Goal: Transaction & Acquisition: Subscribe to service/newsletter

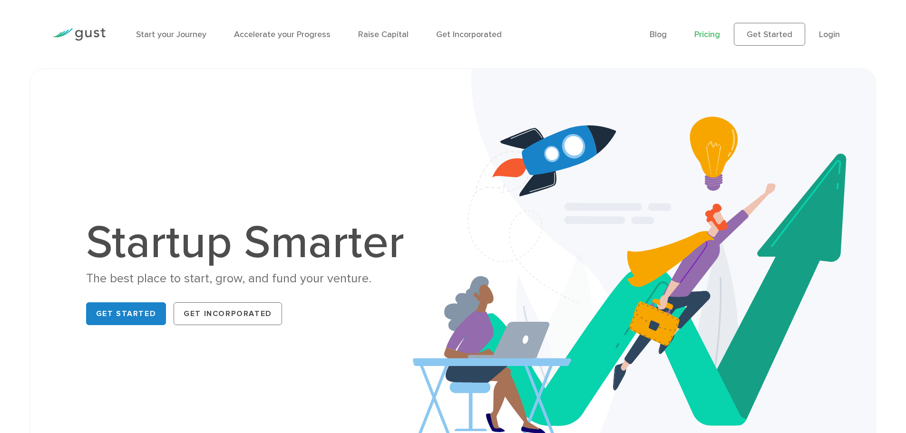
click at [714, 29] on link "Pricing" at bounding box center [707, 34] width 26 height 10
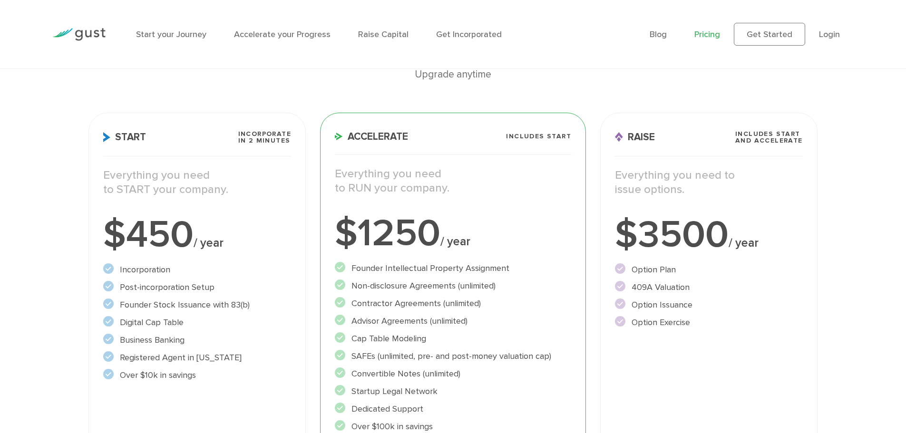
scroll to position [143, 0]
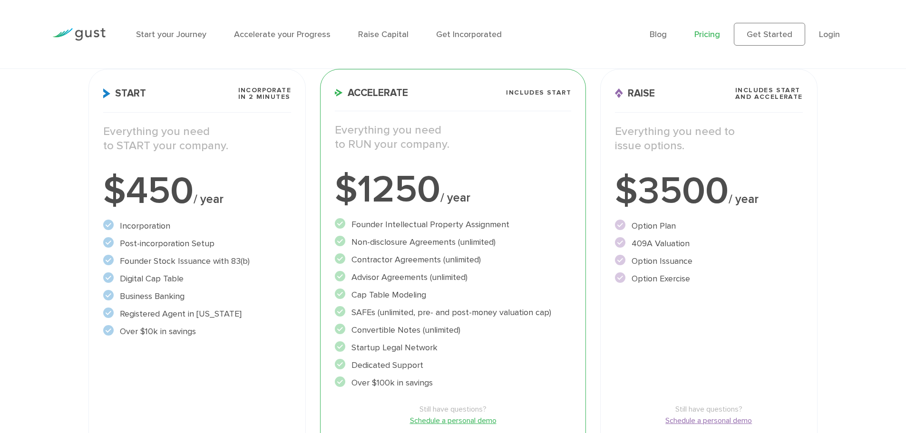
drag, startPoint x: 122, startPoint y: 261, endPoint x: 186, endPoint y: 281, distance: 67.7
click at [186, 281] on ul "Incorporation" at bounding box center [197, 279] width 188 height 118
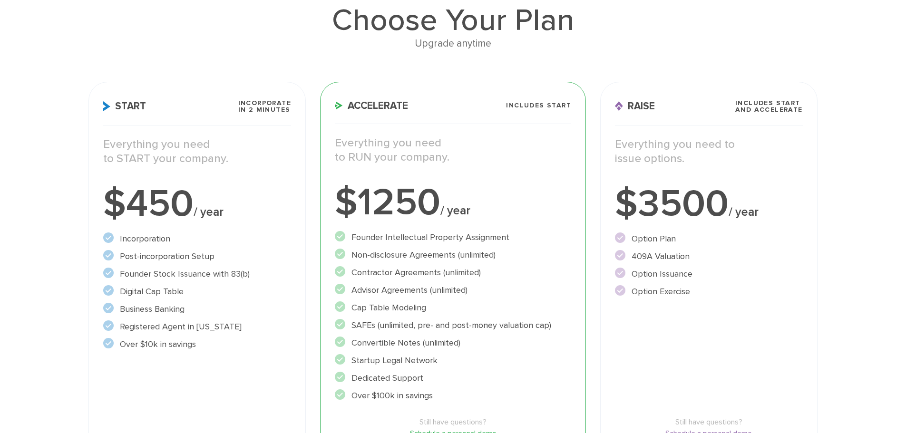
scroll to position [0, 0]
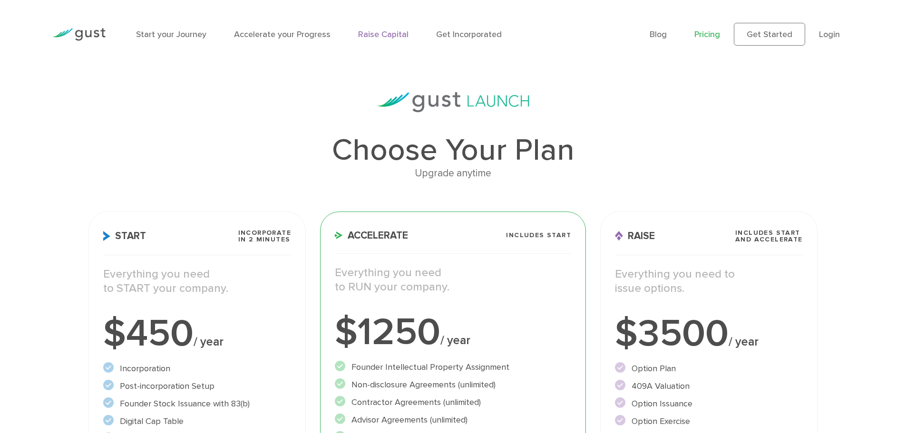
click at [372, 35] on link "Raise Capital" at bounding box center [383, 34] width 50 height 10
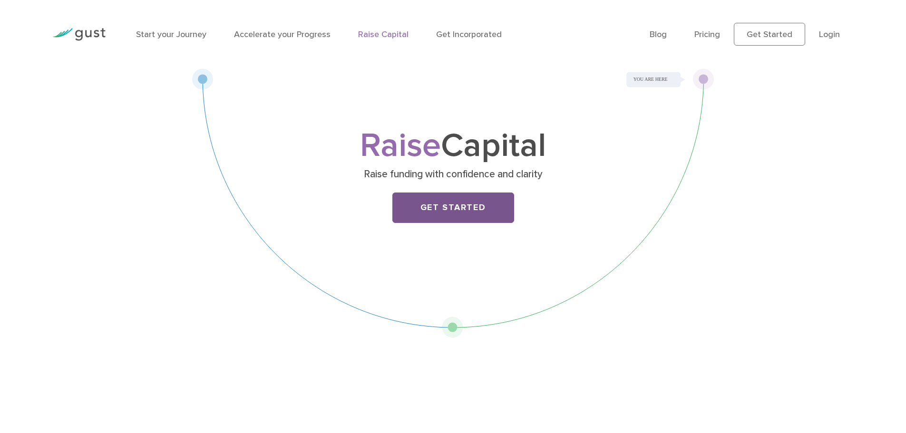
click at [463, 212] on link "Get Started" at bounding box center [453, 208] width 122 height 30
